Goal: Information Seeking & Learning: Learn about a topic

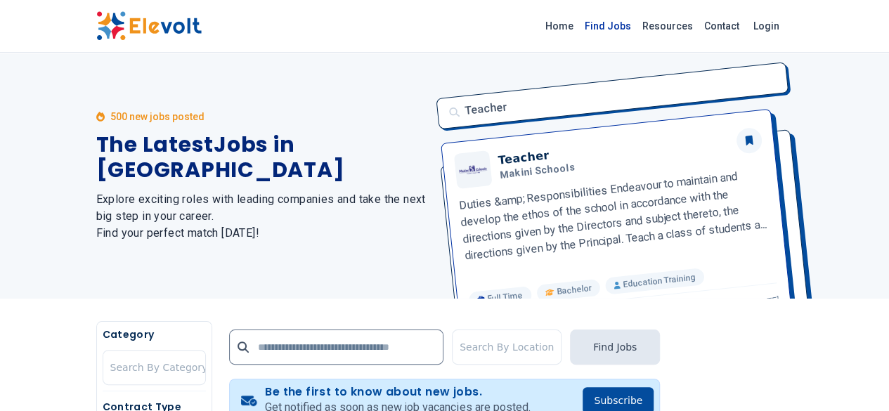
click at [637, 24] on link "Find Jobs" at bounding box center [608, 26] width 58 height 22
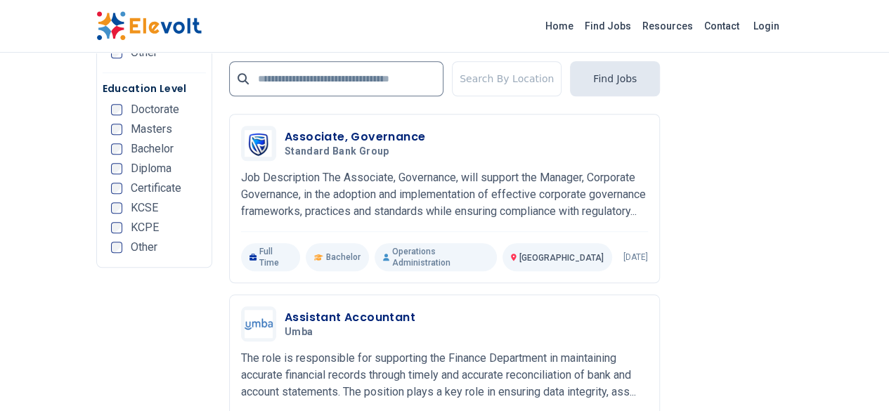
scroll to position [3289, 0]
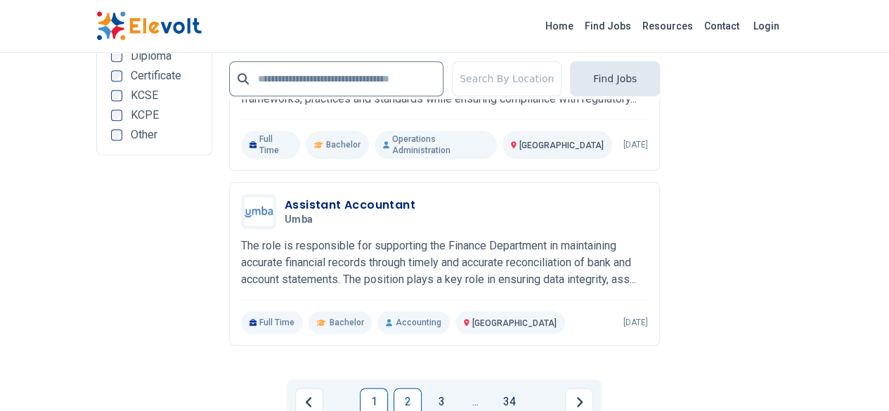
click at [402, 388] on link "2" at bounding box center [408, 402] width 28 height 28
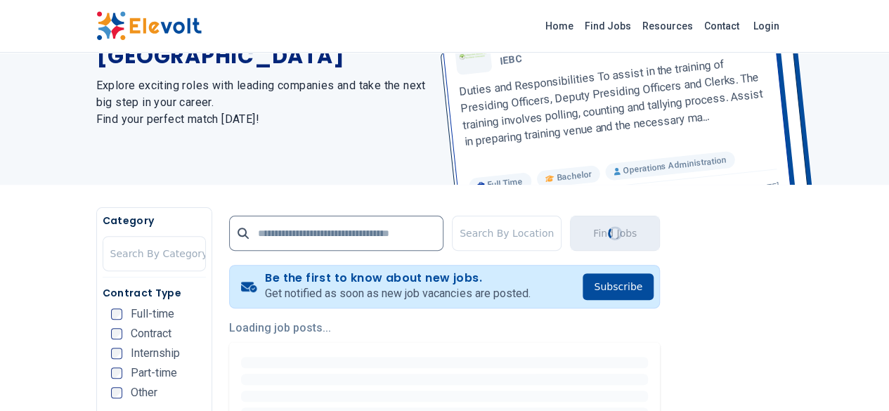
scroll to position [0, 0]
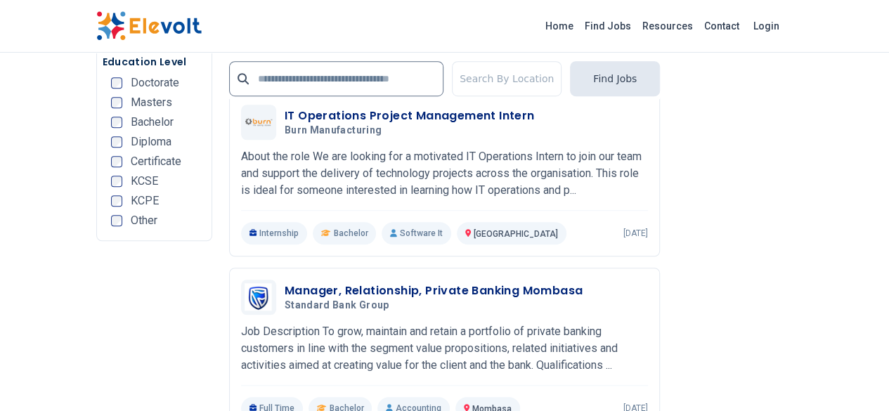
scroll to position [3148, 0]
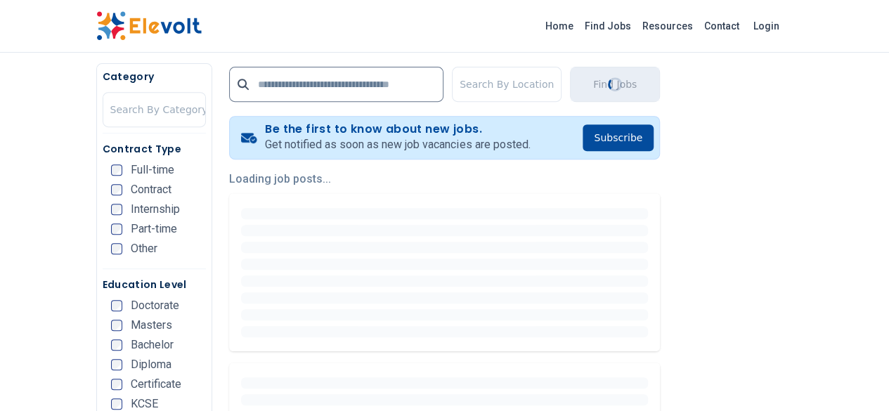
scroll to position [0, 0]
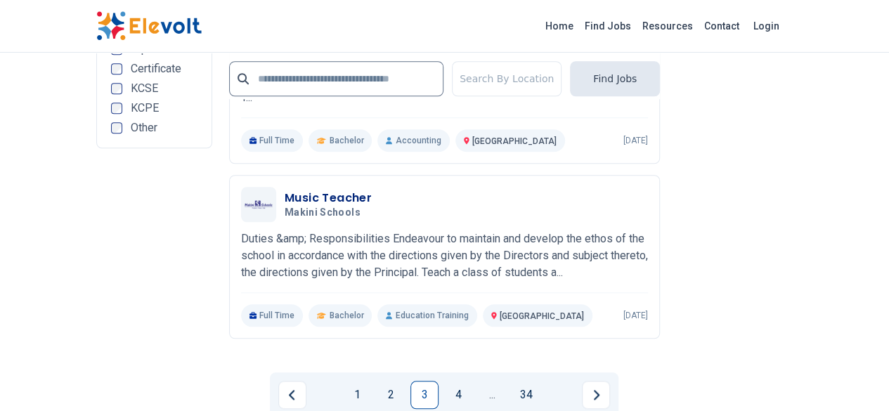
scroll to position [3204, 0]
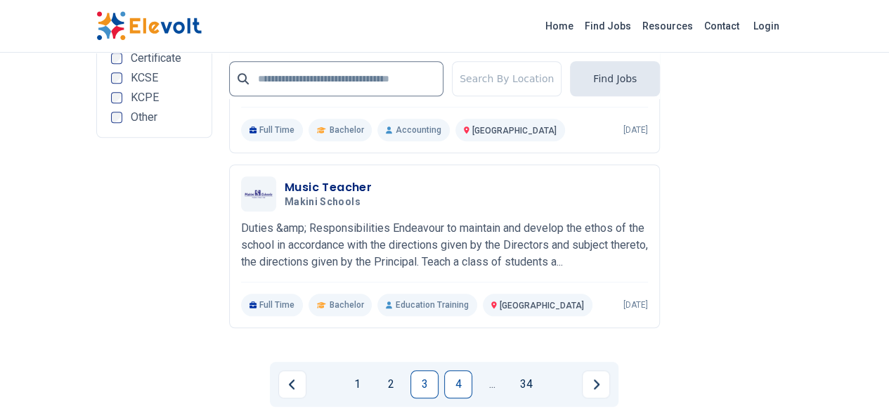
click at [464, 370] on link "4" at bounding box center [458, 384] width 28 height 28
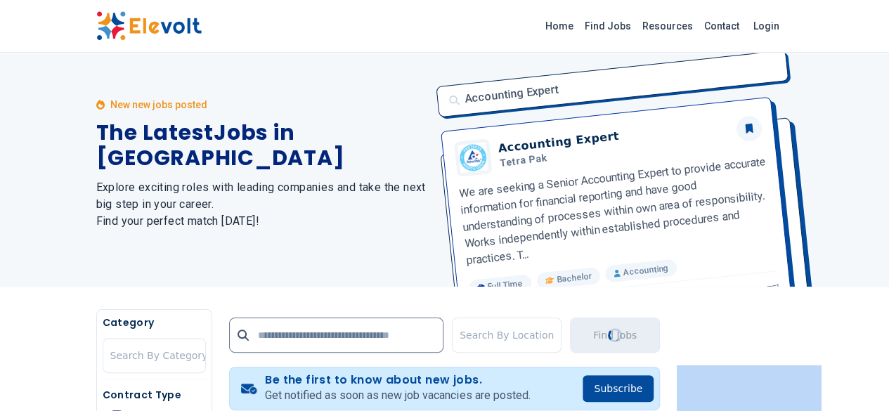
scroll to position [0, 0]
